Goal: Task Accomplishment & Management: Manage account settings

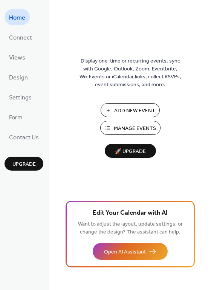
click at [120, 110] on span "Add New Event" at bounding box center [134, 111] width 41 height 8
click at [141, 127] on span "Manage Events" at bounding box center [135, 129] width 42 height 8
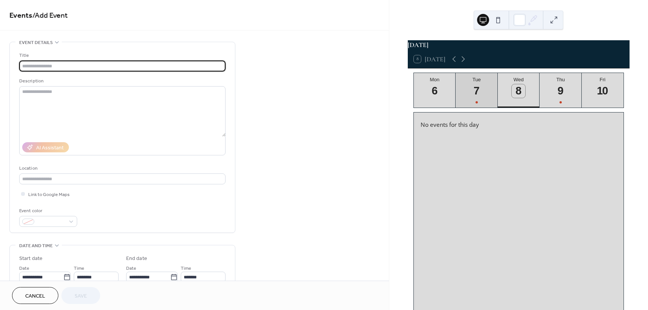
scroll to position [9, 0]
